Goal: Transaction & Acquisition: Book appointment/travel/reservation

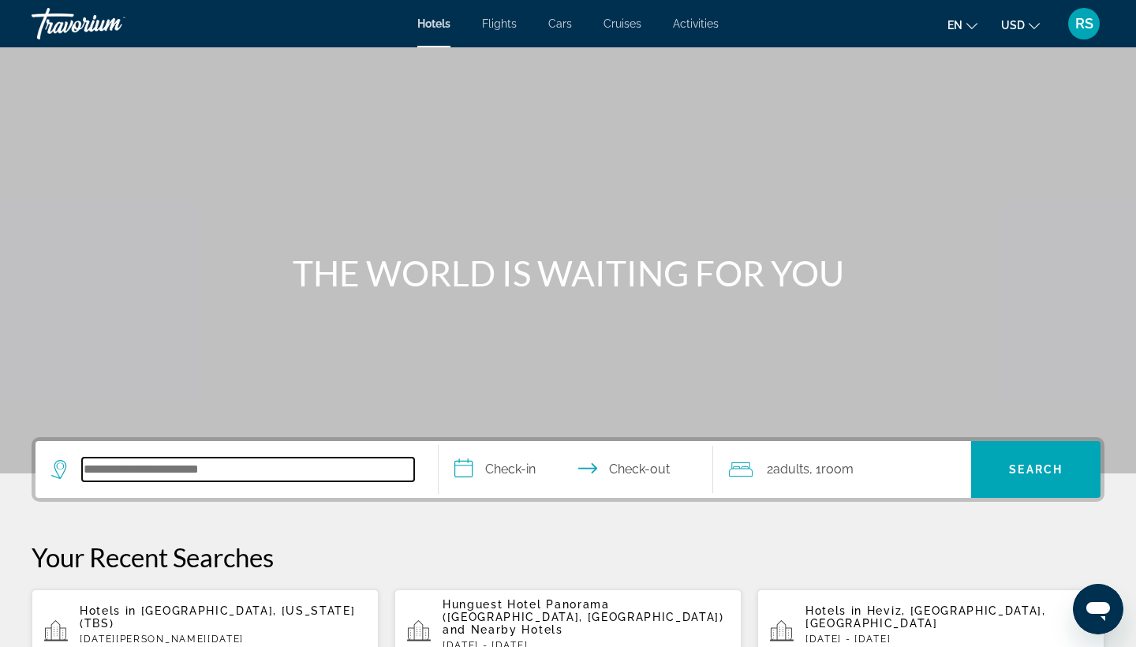
click at [177, 472] on input "Search hotel destination" at bounding box center [248, 469] width 332 height 24
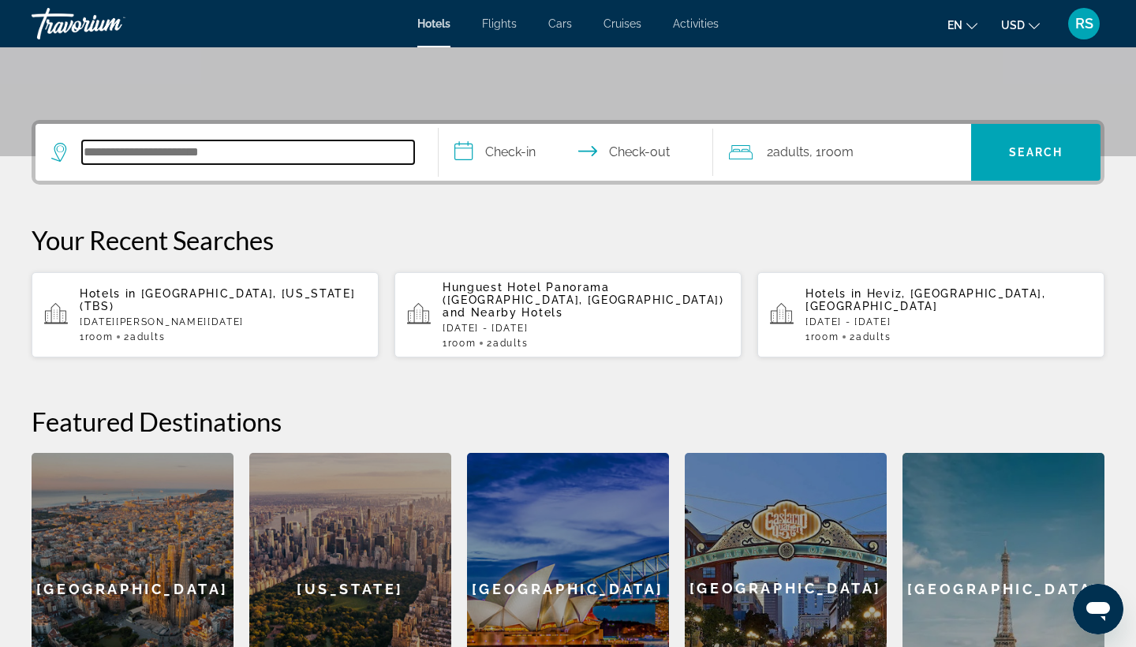
scroll to position [386, 0]
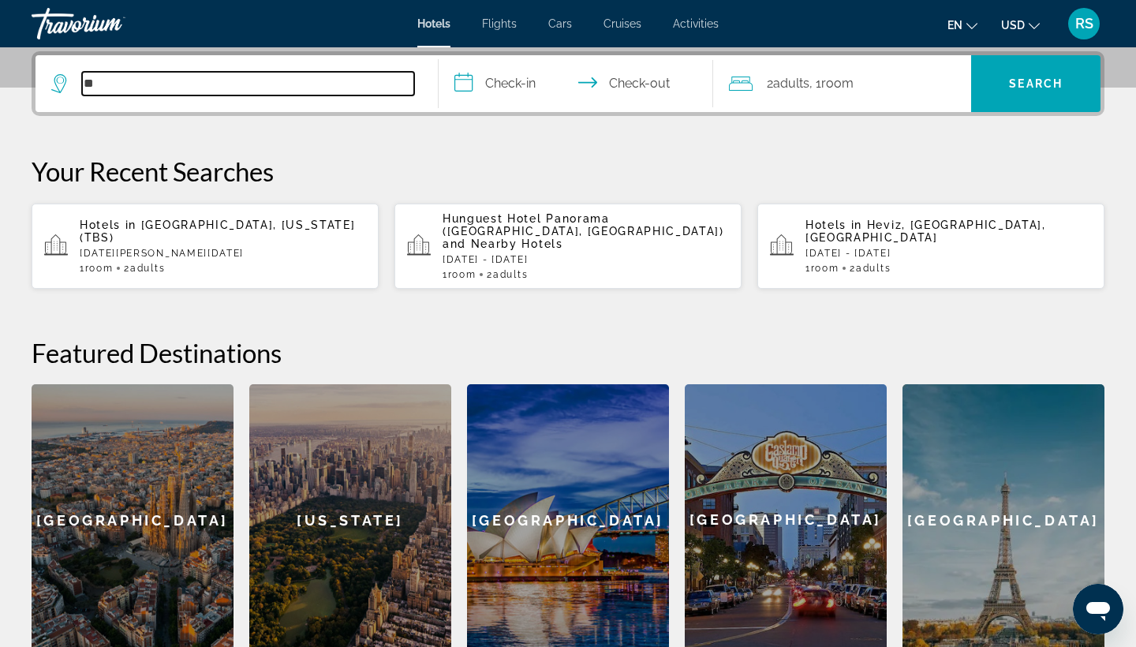
type input "*"
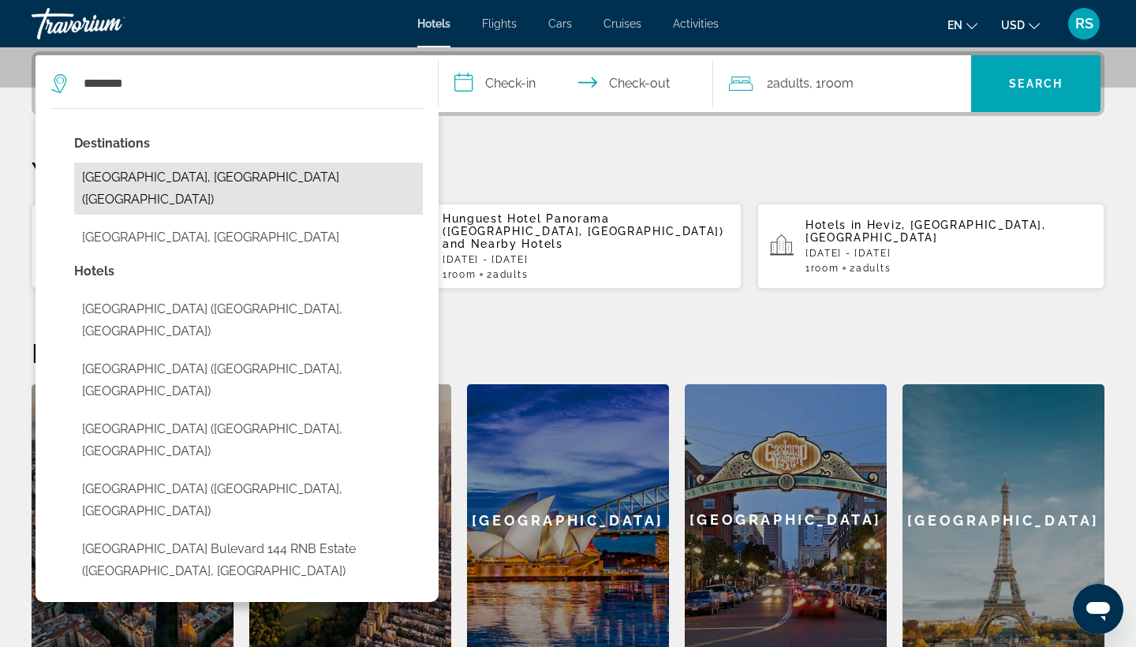
drag, startPoint x: 177, startPoint y: 472, endPoint x: 133, endPoint y: 172, distance: 303.7
click at [133, 172] on button "[GEOGRAPHIC_DATA], [GEOGRAPHIC_DATA] ([GEOGRAPHIC_DATA])" at bounding box center [248, 188] width 349 height 52
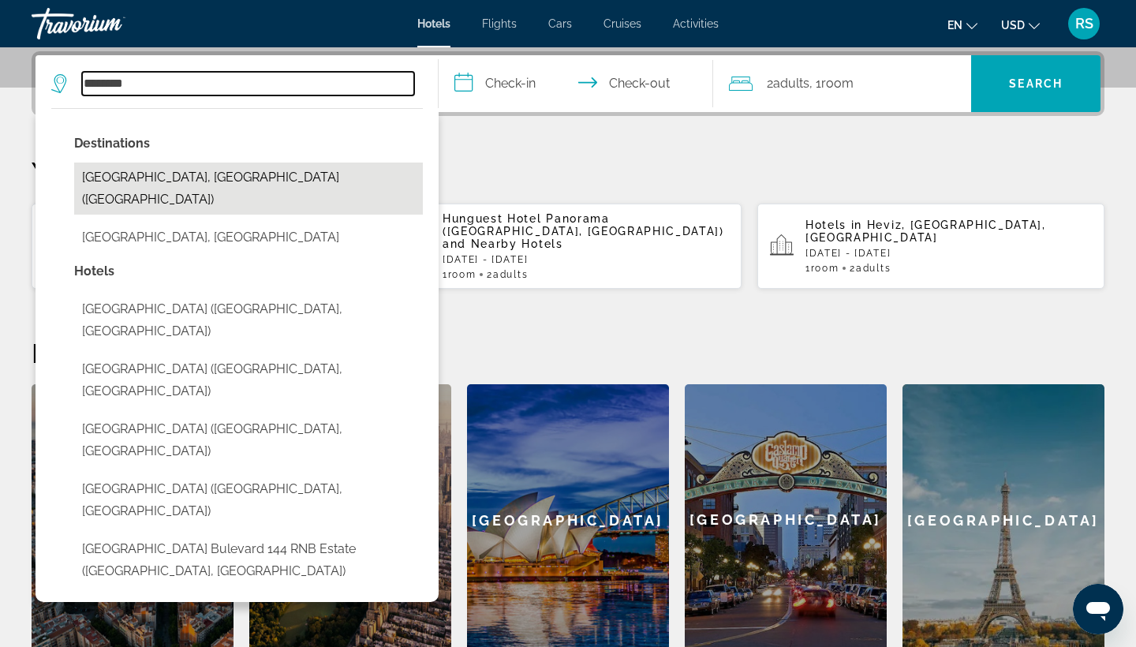
type input "**********"
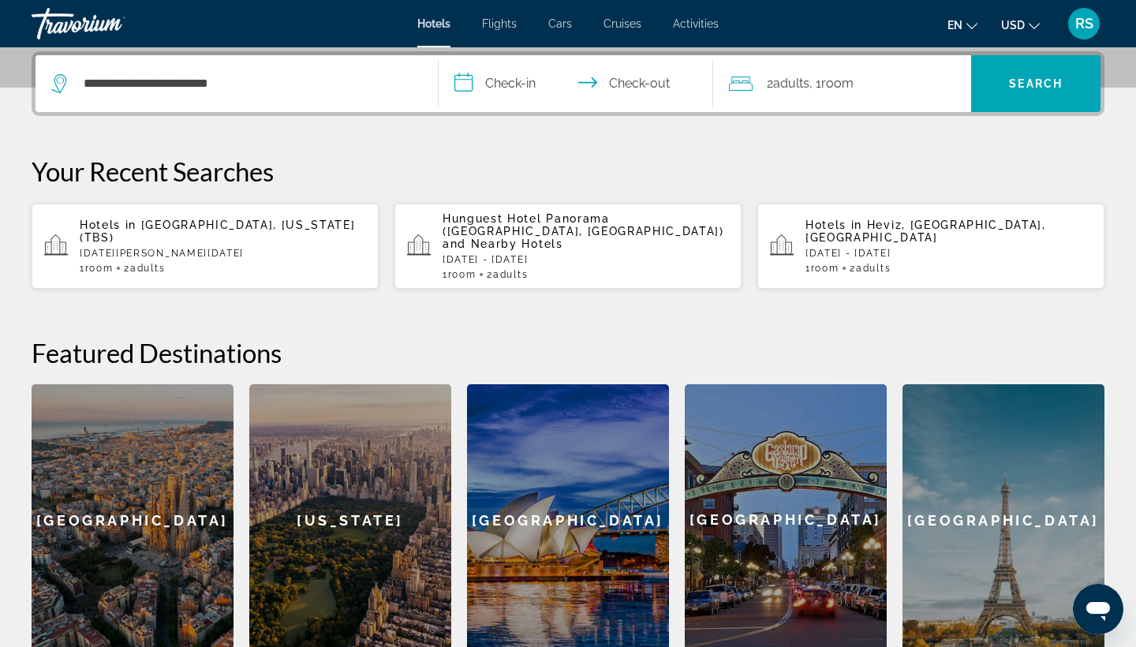
click at [505, 80] on input "**********" at bounding box center [579, 86] width 281 height 62
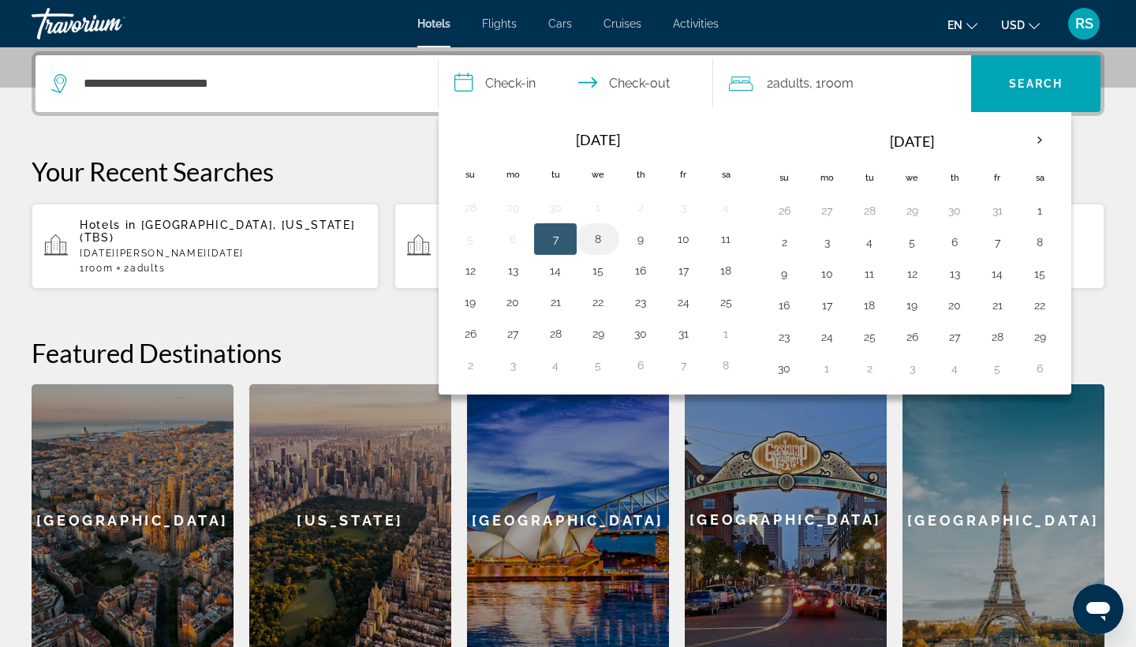
click at [597, 237] on button "8" at bounding box center [597, 239] width 25 height 22
click at [631, 244] on button "9" at bounding box center [640, 239] width 25 height 22
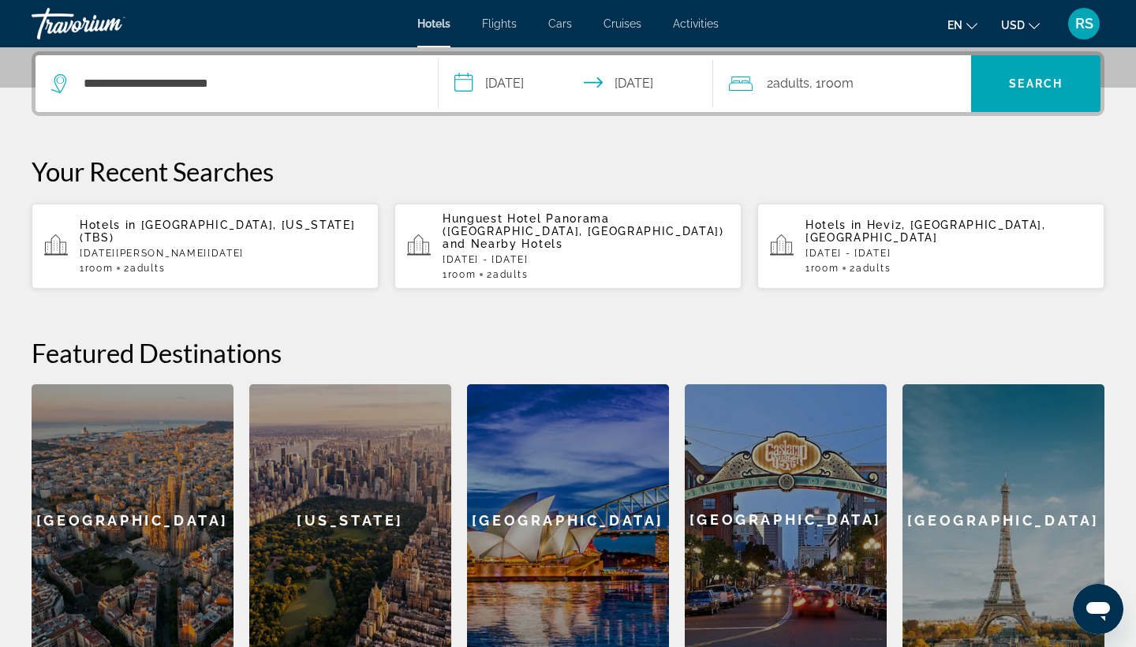
click at [631, 76] on input "**********" at bounding box center [579, 86] width 281 height 62
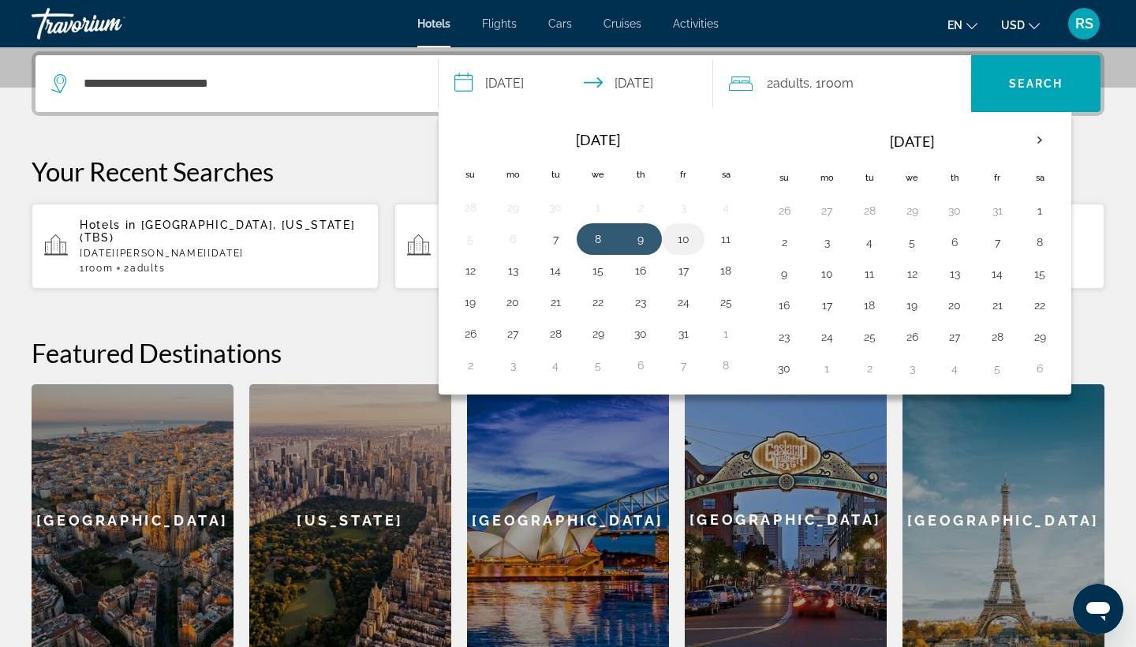
click at [631, 240] on button "10" at bounding box center [682, 239] width 25 height 22
click at [600, 237] on button "8" at bounding box center [597, 239] width 25 height 22
type input "**********"
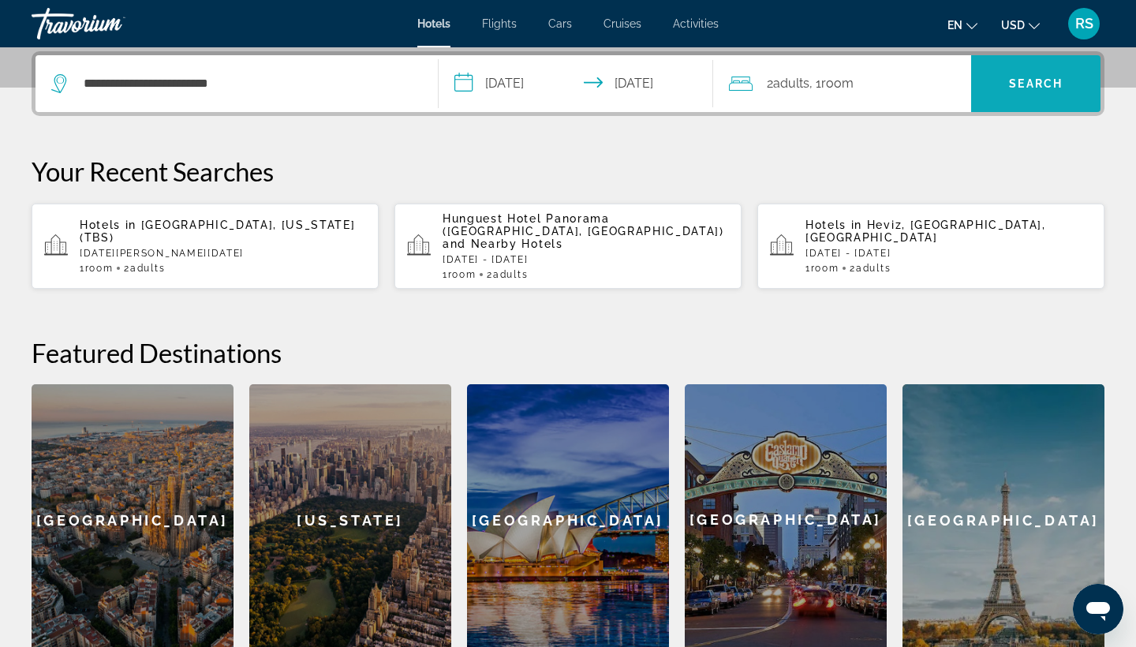
click at [631, 91] on span "Search" at bounding box center [1035, 84] width 129 height 38
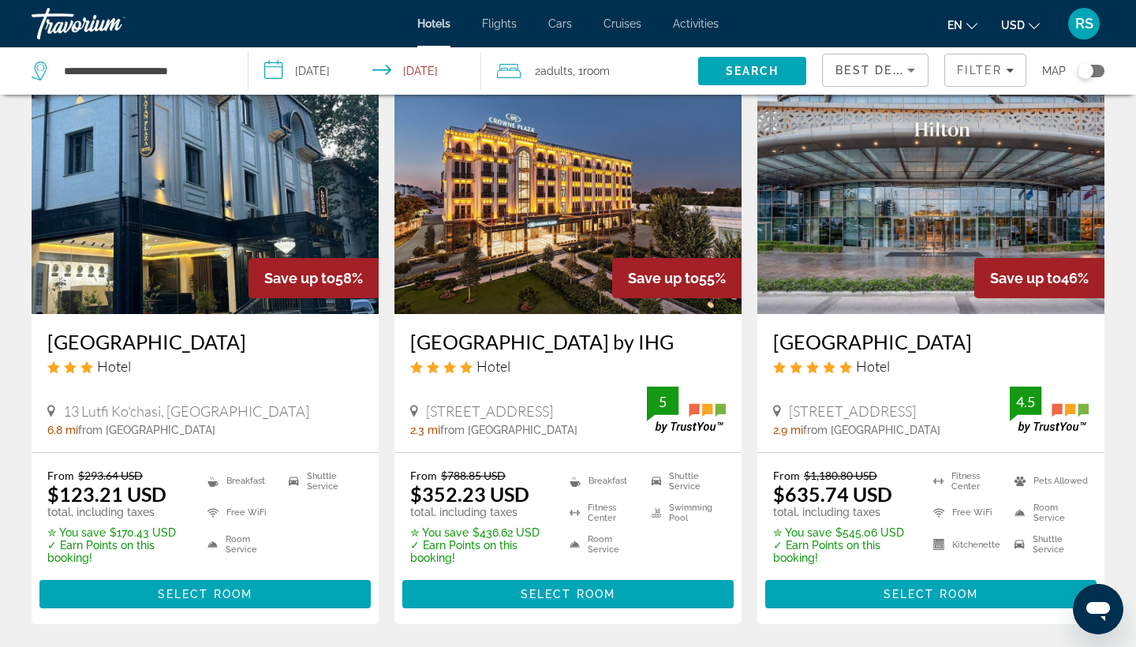
scroll to position [81, 0]
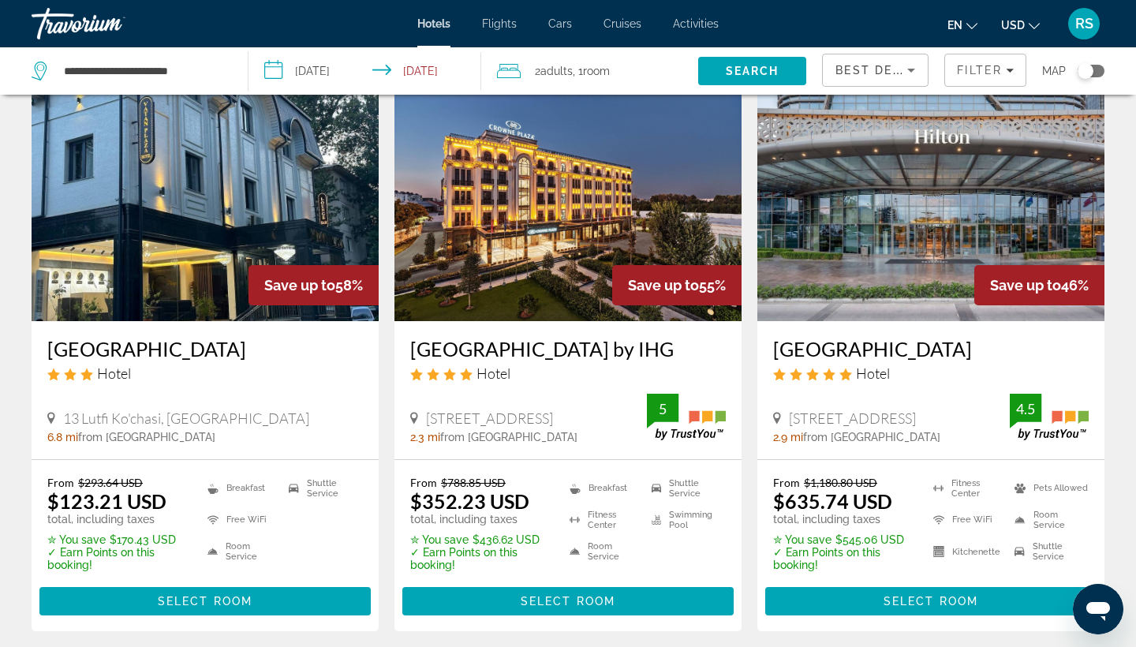
click at [556, 348] on h3 "[GEOGRAPHIC_DATA] by IHG" at bounding box center [567, 349] width 315 height 24
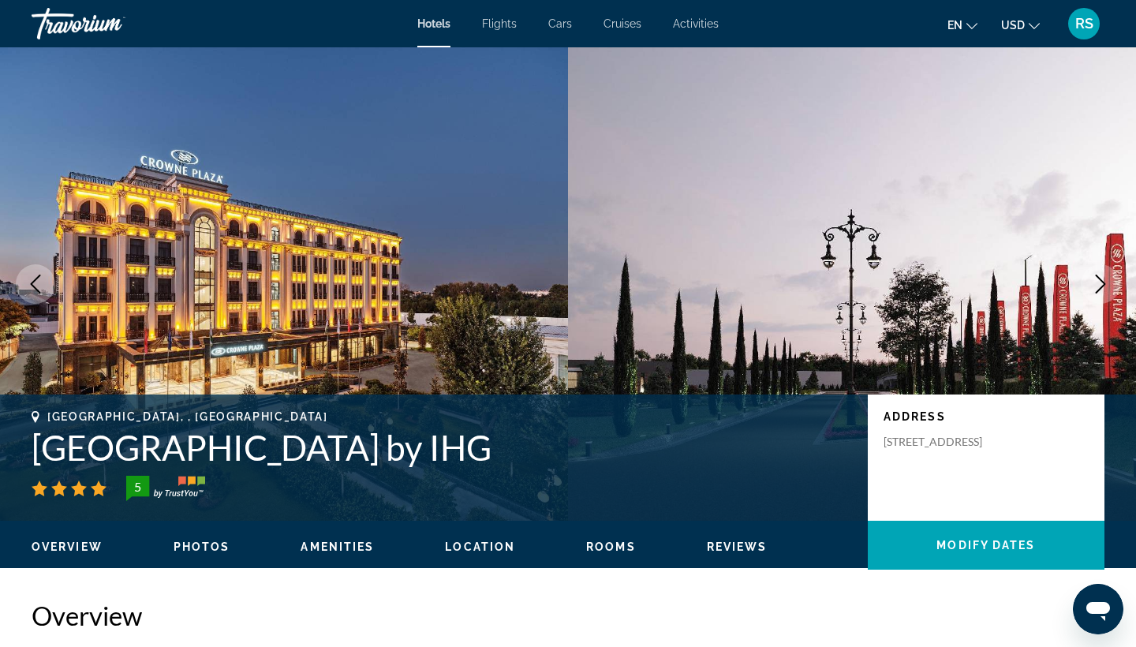
drag, startPoint x: 492, startPoint y: 446, endPoint x: 27, endPoint y: 443, distance: 465.4
click at [27, 443] on div "[GEOGRAPHIC_DATA], , [GEOGRAPHIC_DATA] [GEOGRAPHIC_DATA] Tashkent by IHG 5 Addr…" at bounding box center [568, 457] width 1136 height 95
copy h1 "[GEOGRAPHIC_DATA] by IHG"
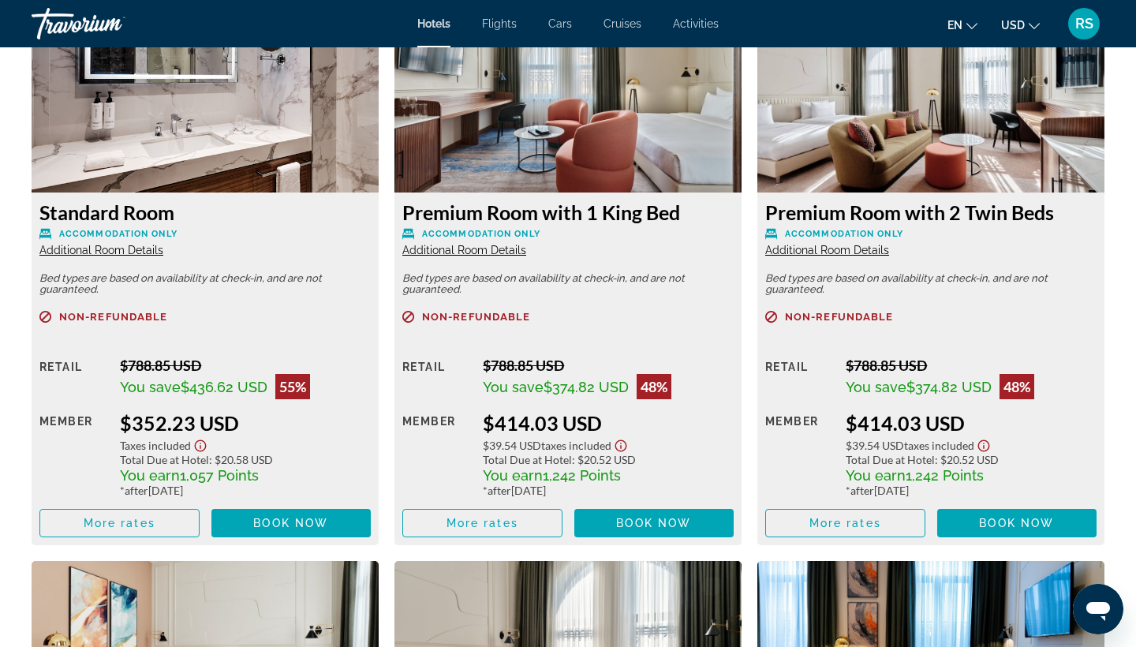
scroll to position [2180, 0]
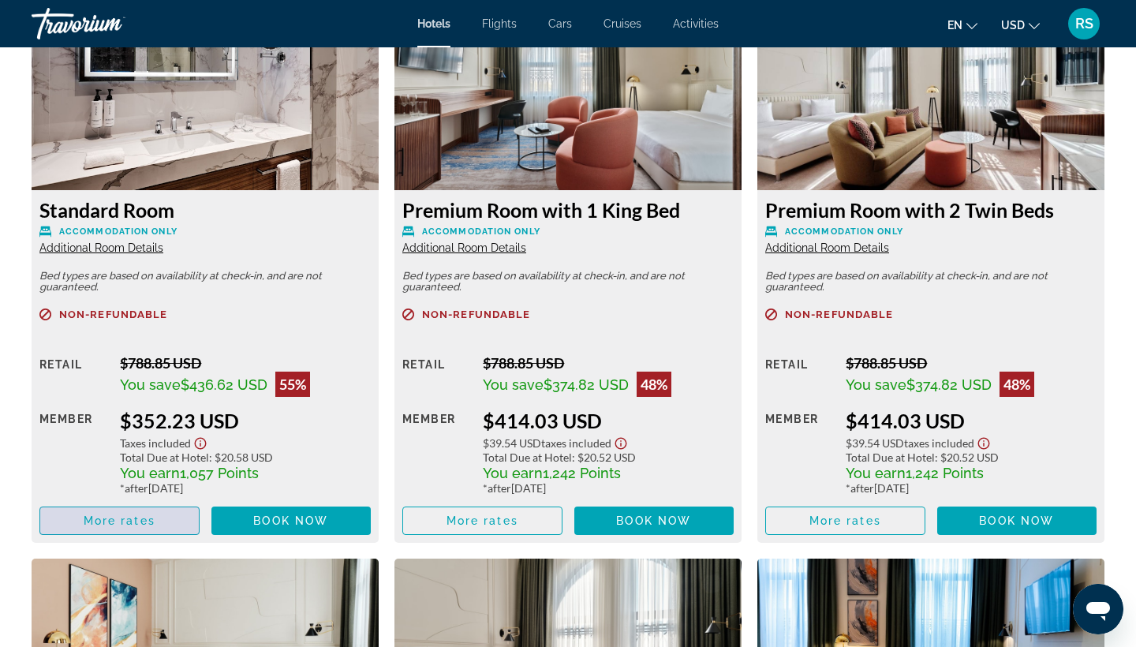
click at [129, 527] on span "More rates" at bounding box center [120, 520] width 72 height 13
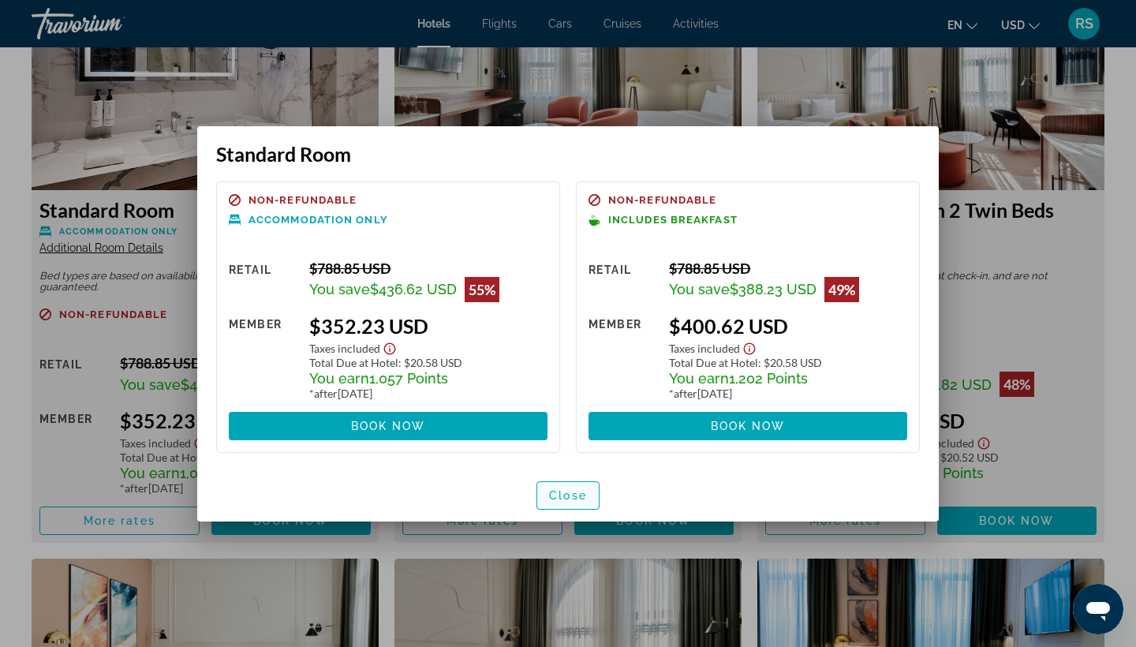
click at [570, 491] on span "Close" at bounding box center [568, 495] width 38 height 13
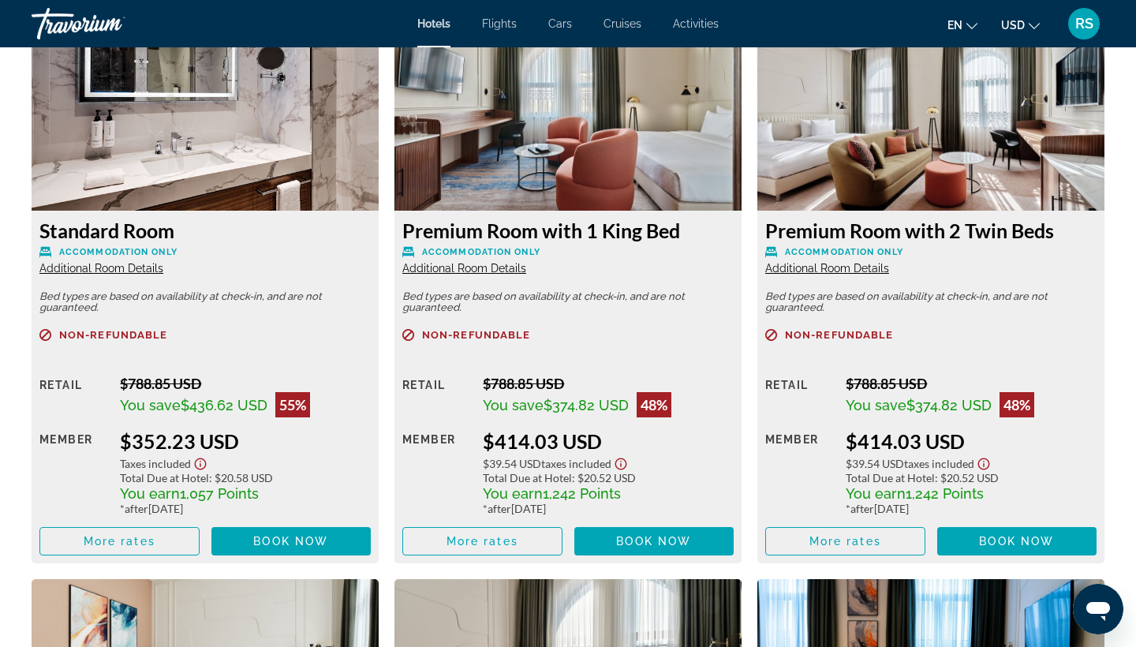
scroll to position [2166, 0]
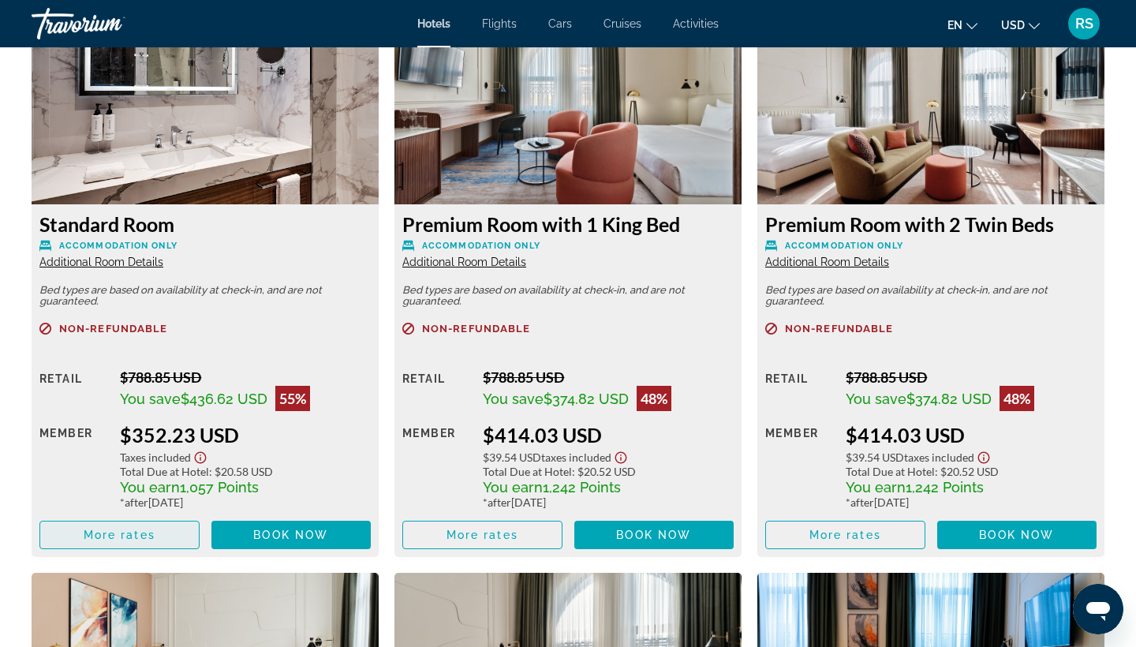
click at [126, 527] on span "More rates" at bounding box center [120, 534] width 72 height 13
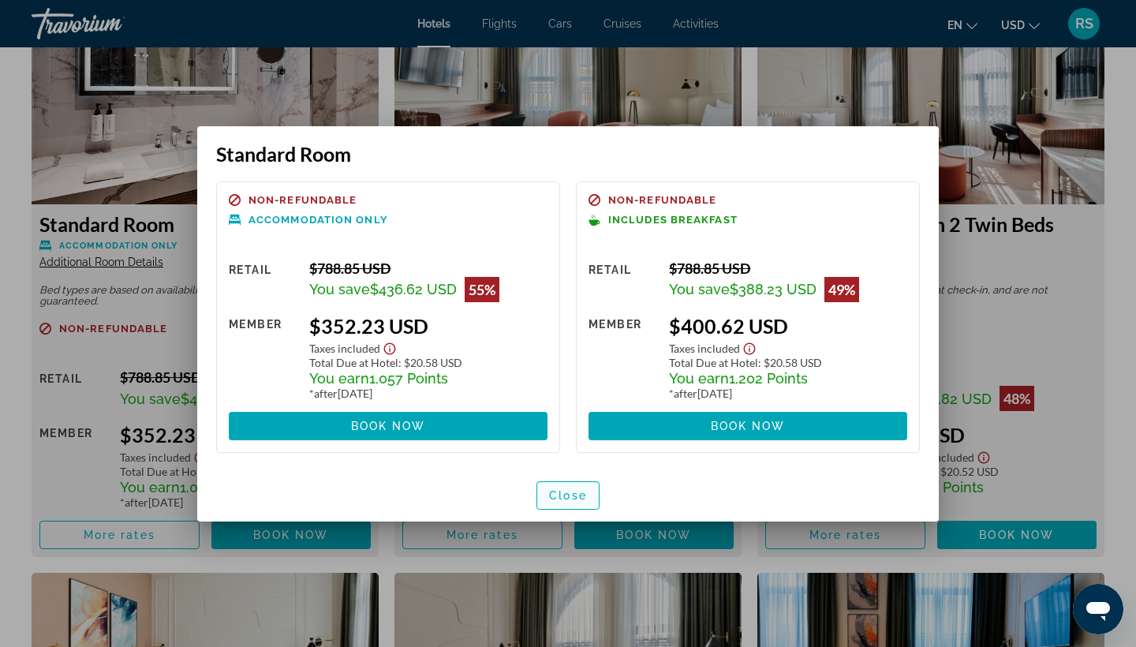
click at [566, 502] on span "button" at bounding box center [568, 495] width 62 height 38
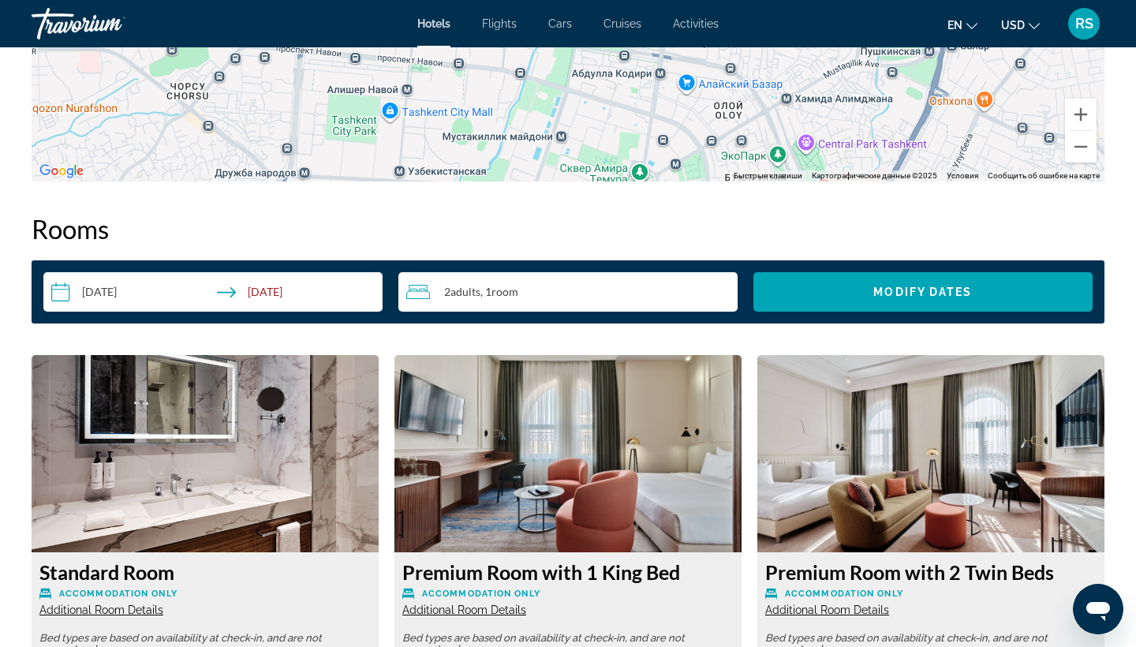
scroll to position [1816, 0]
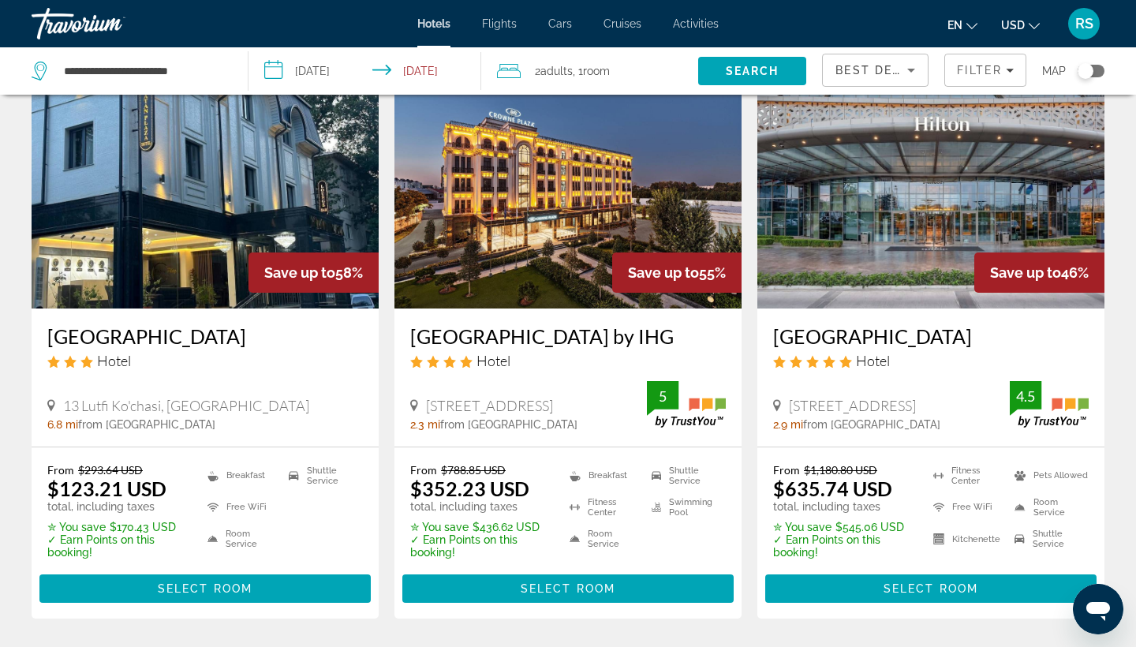
scroll to position [98, 0]
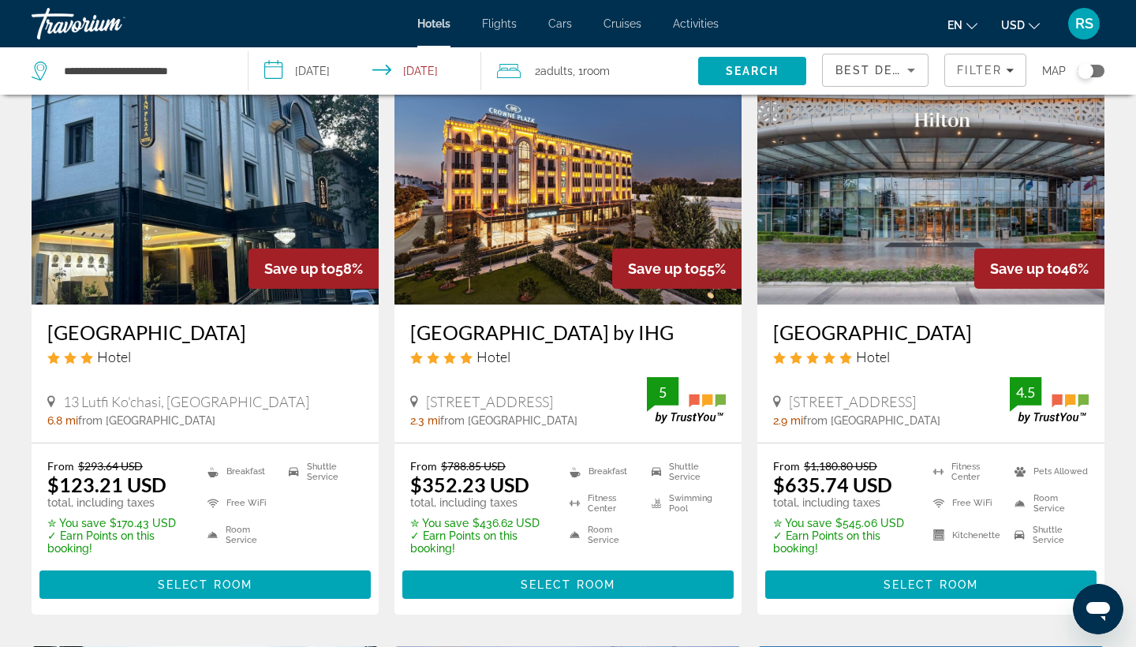
click at [631, 268] on img "Main content" at bounding box center [930, 178] width 347 height 252
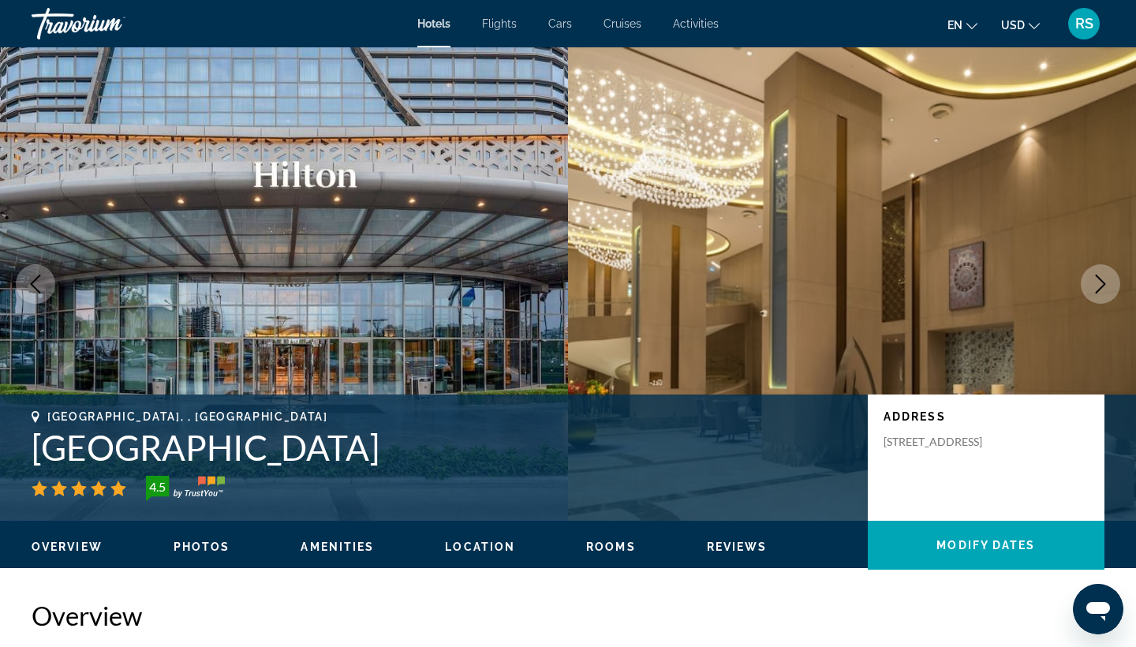
drag, startPoint x: 341, startPoint y: 451, endPoint x: 27, endPoint y: 442, distance: 314.1
click at [25, 441] on div "[GEOGRAPHIC_DATA], , [GEOGRAPHIC_DATA] [GEOGRAPHIC_DATA] 4.5 Address [STREET_AD…" at bounding box center [568, 457] width 1136 height 95
copy h1 "[GEOGRAPHIC_DATA]"
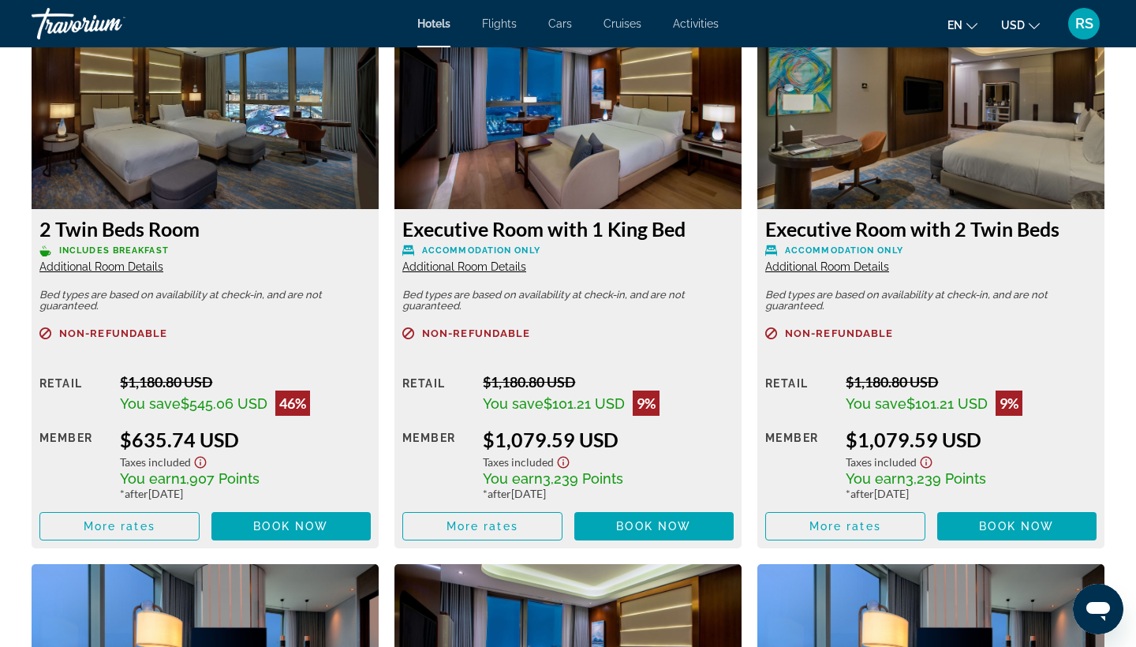
scroll to position [2221, 0]
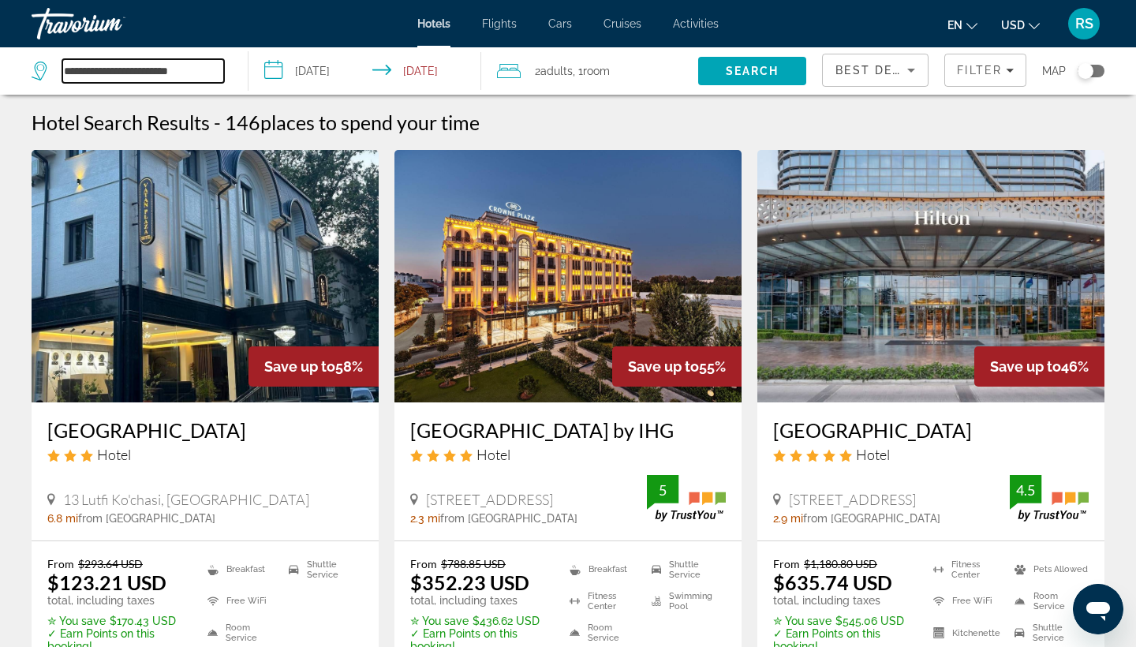
click at [209, 74] on input "**********" at bounding box center [143, 71] width 162 height 24
type input "*"
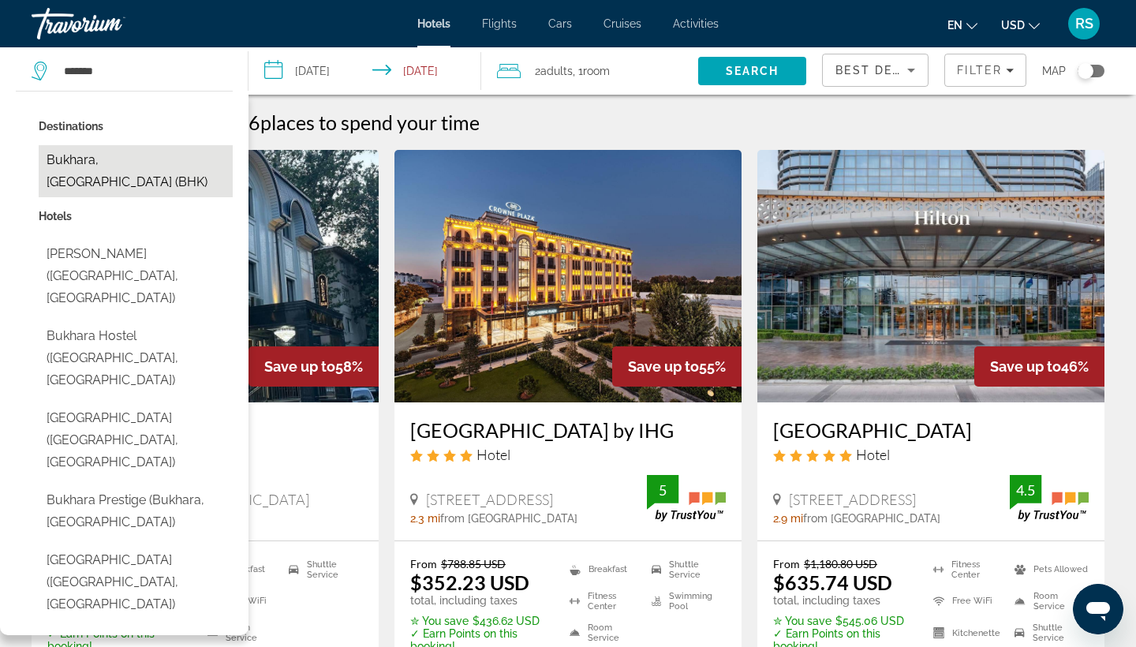
click at [153, 159] on button "Bukhara, [GEOGRAPHIC_DATA] (BHK)" at bounding box center [136, 171] width 194 height 52
type input "**********"
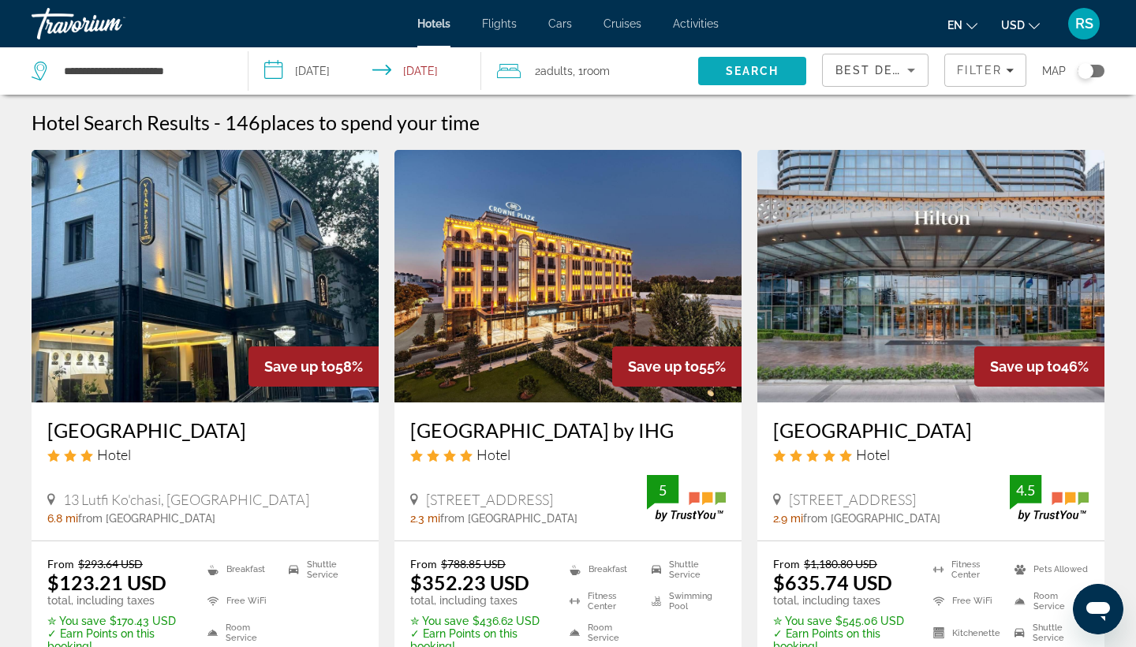
click at [631, 73] on span "Search" at bounding box center [753, 71] width 54 height 13
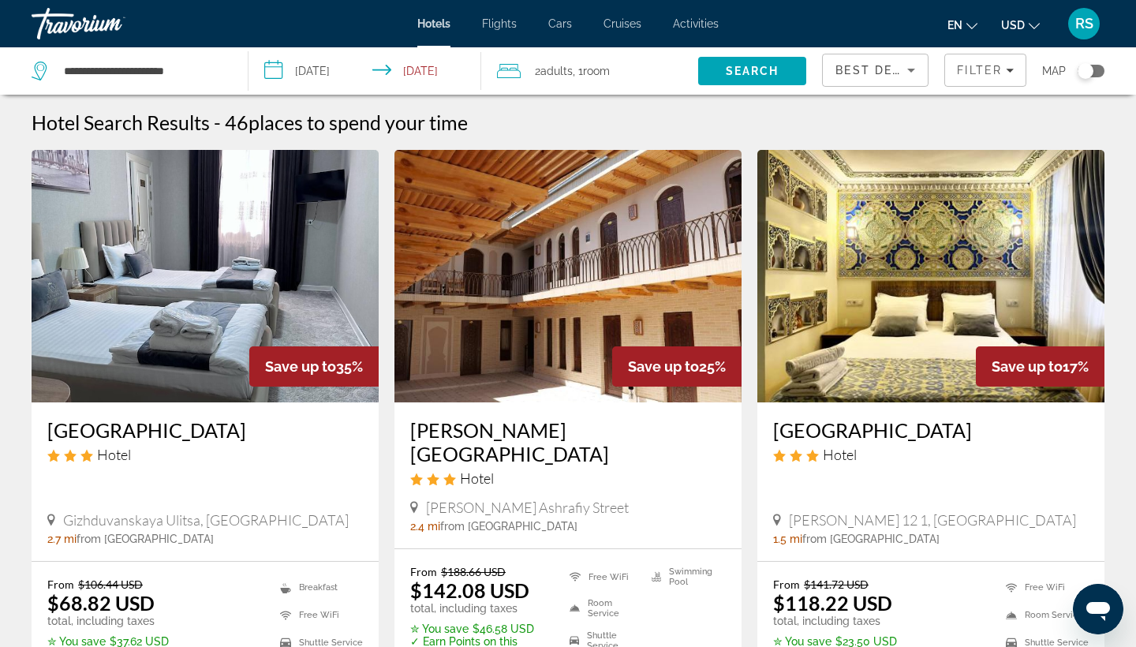
click at [339, 62] on input "**********" at bounding box center [367, 73] width 239 height 52
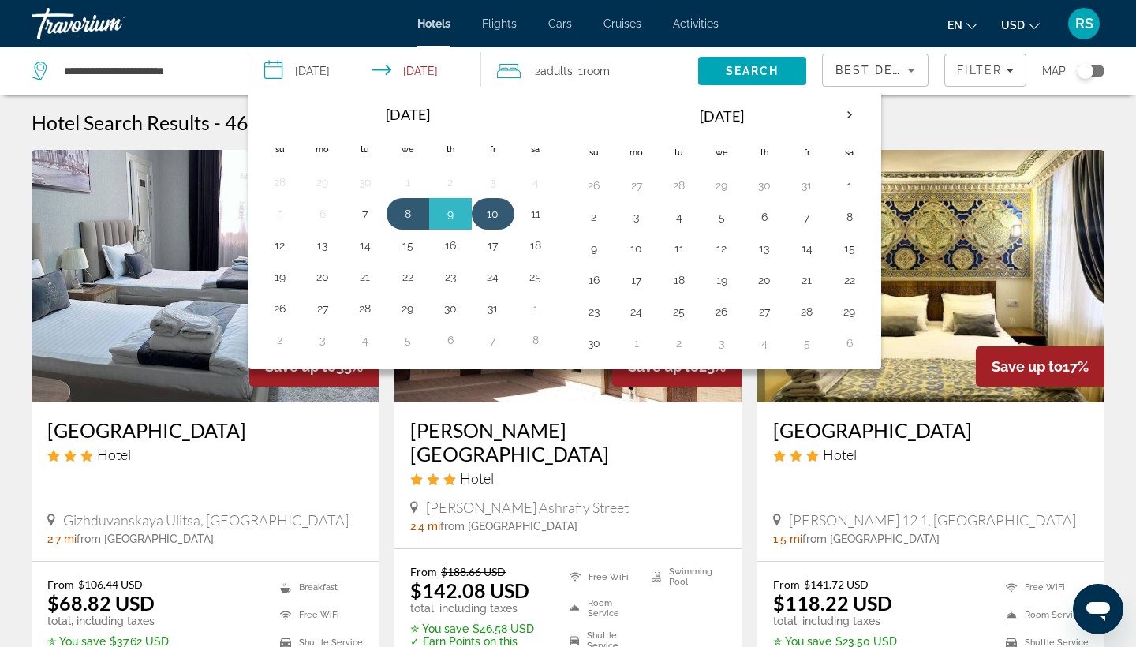
click at [498, 213] on button "10" at bounding box center [492, 214] width 25 height 22
click at [286, 246] on button "12" at bounding box center [279, 245] width 25 height 22
type input "**********"
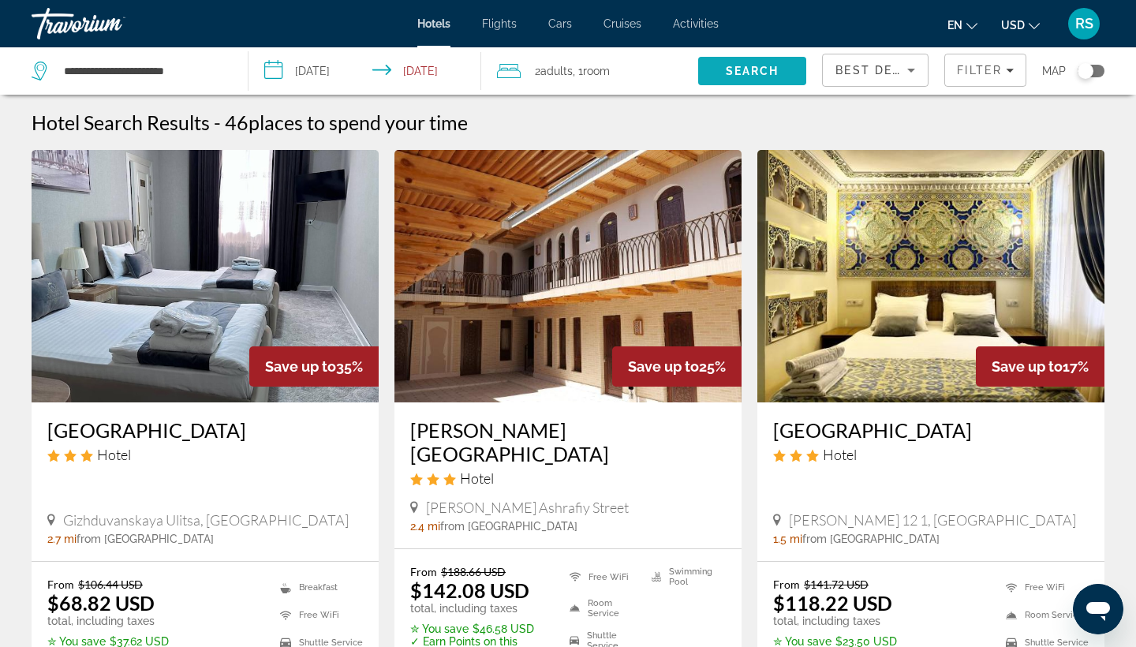
click at [631, 72] on span "Search" at bounding box center [753, 71] width 54 height 13
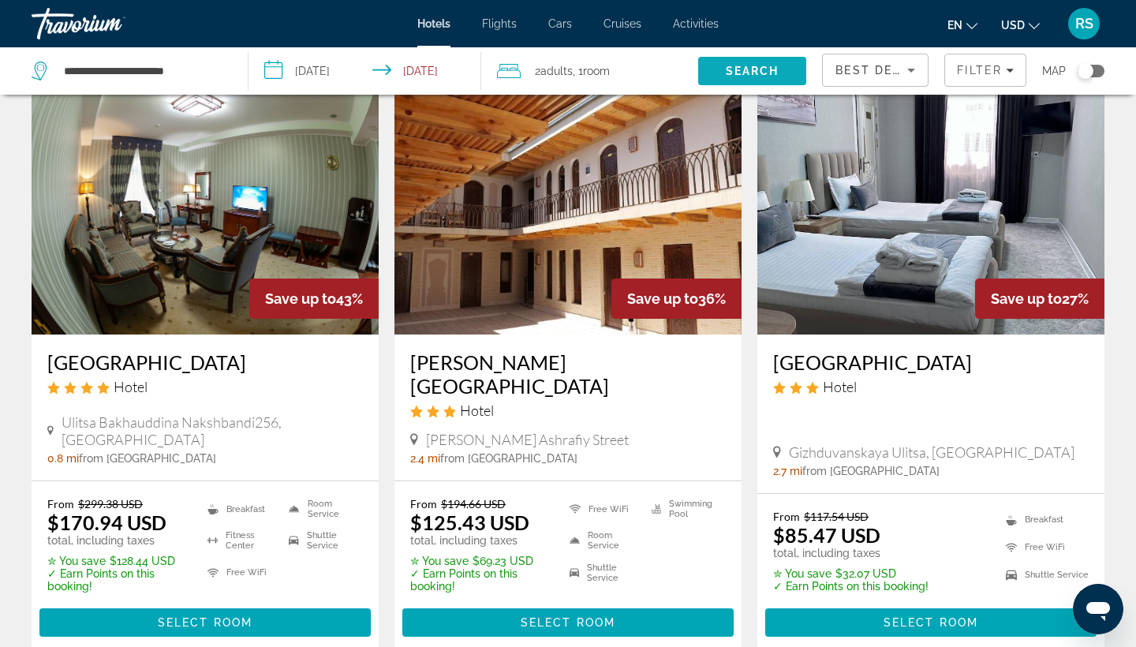
scroll to position [76, 0]
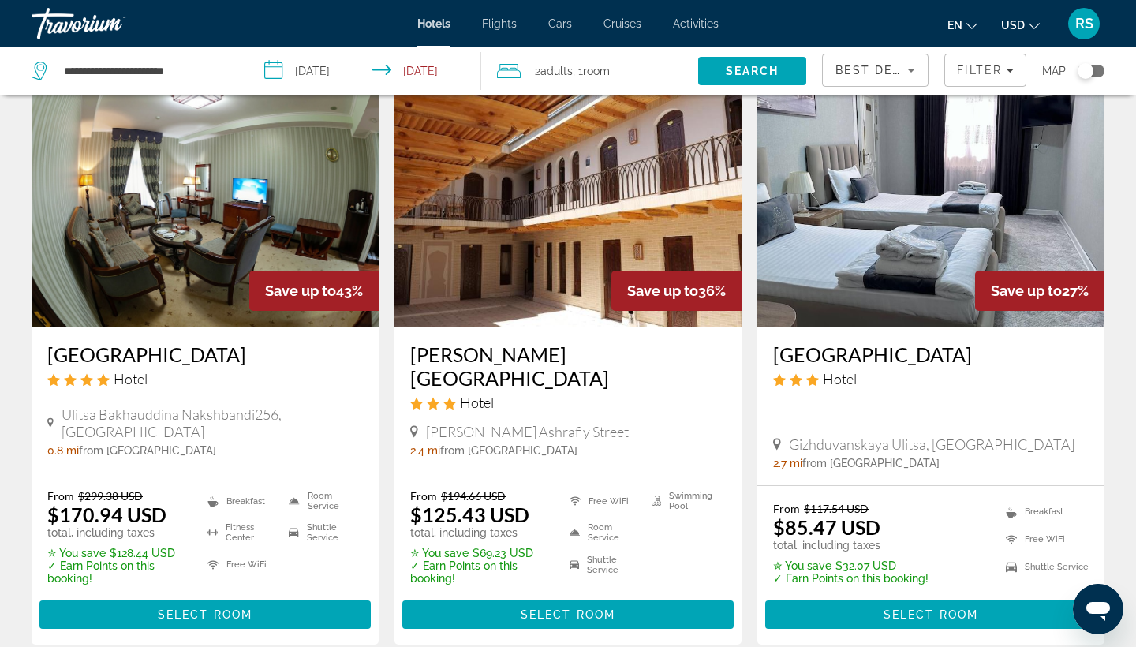
click at [224, 306] on img "Main content" at bounding box center [205, 200] width 347 height 252
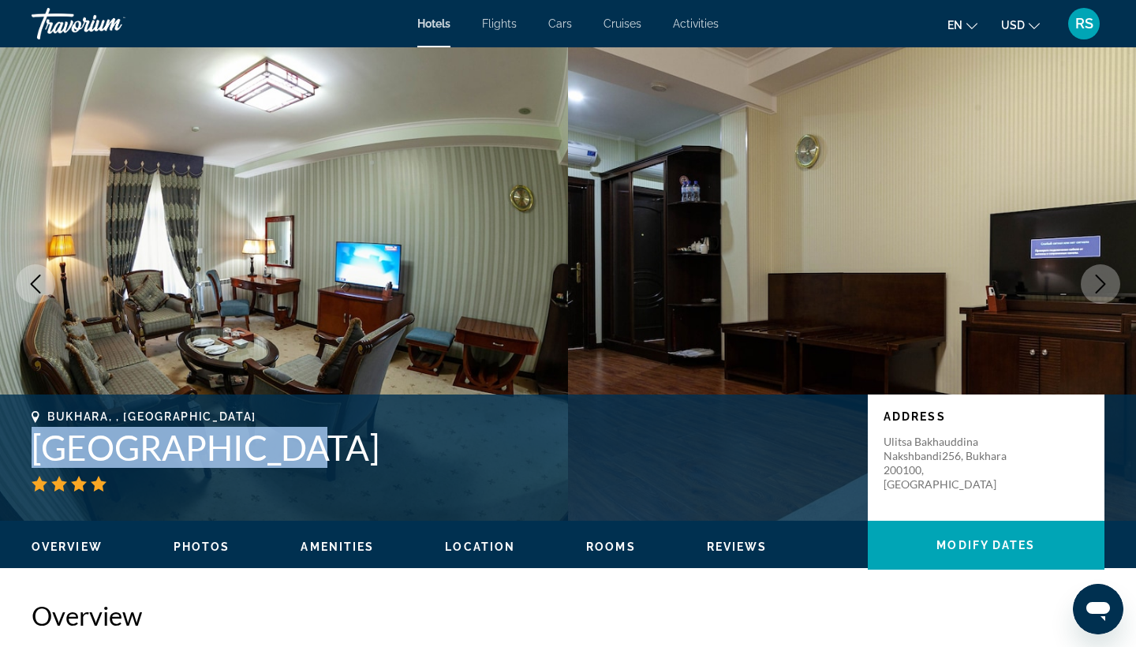
drag, startPoint x: 269, startPoint y: 452, endPoint x: 13, endPoint y: 446, distance: 255.6
click at [13, 446] on div "Bukhara, , [GEOGRAPHIC_DATA] [GEOGRAPHIC_DATA] Address [STREET_ADDRESS]" at bounding box center [568, 457] width 1136 height 95
copy h1 "[GEOGRAPHIC_DATA]"
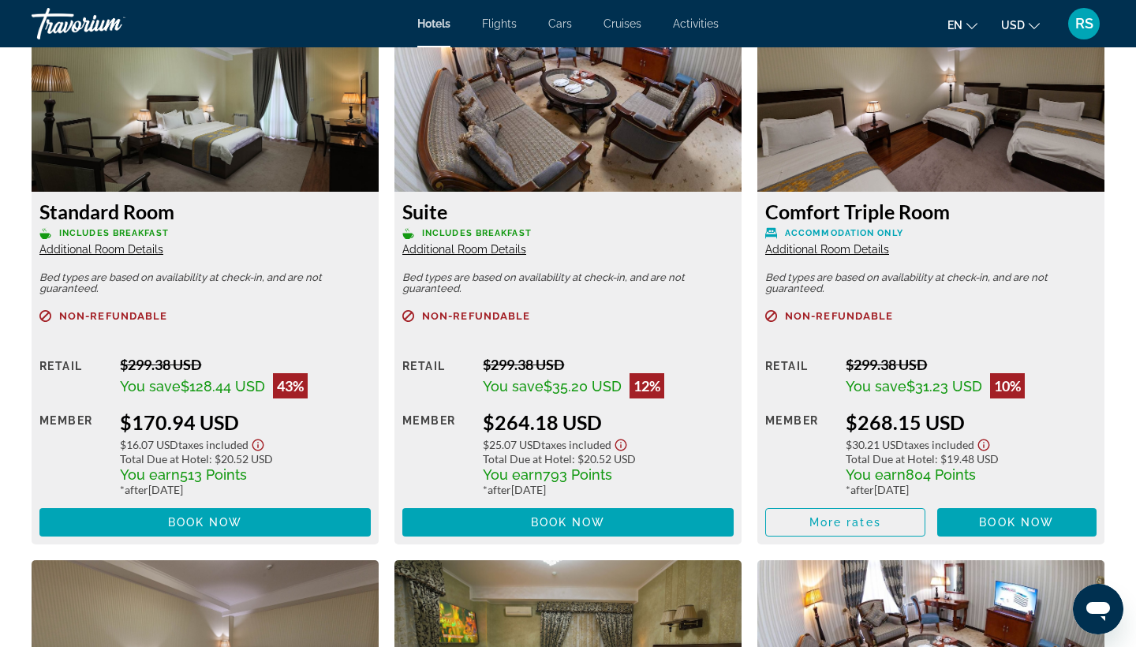
scroll to position [2234, 0]
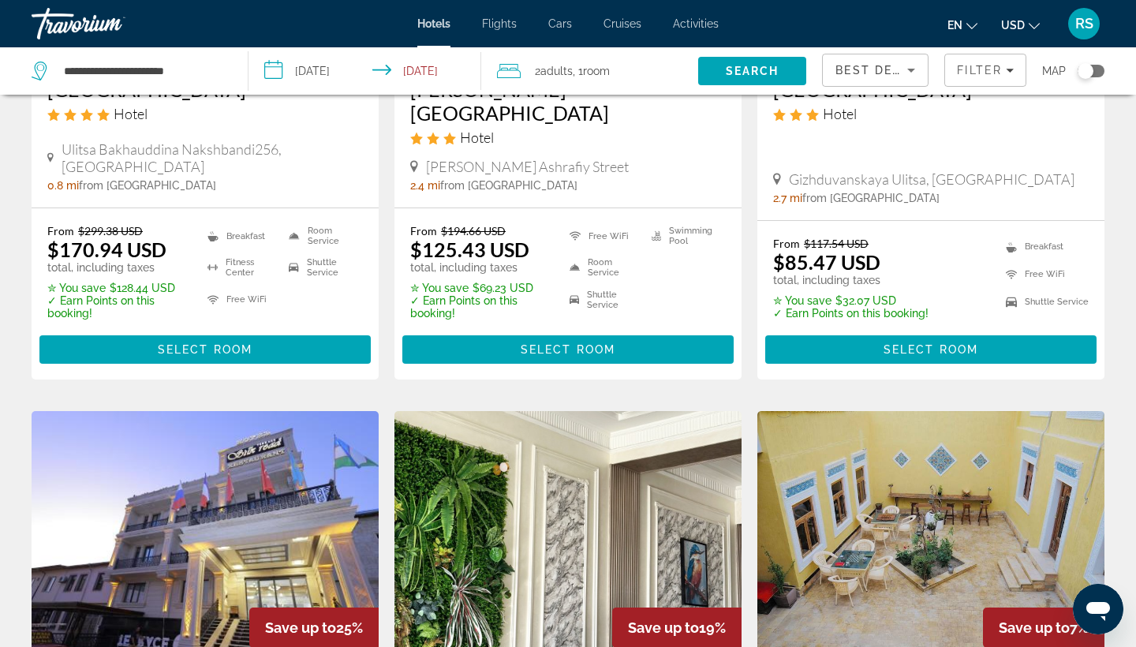
scroll to position [340, 0]
